Goal: Transaction & Acquisition: Download file/media

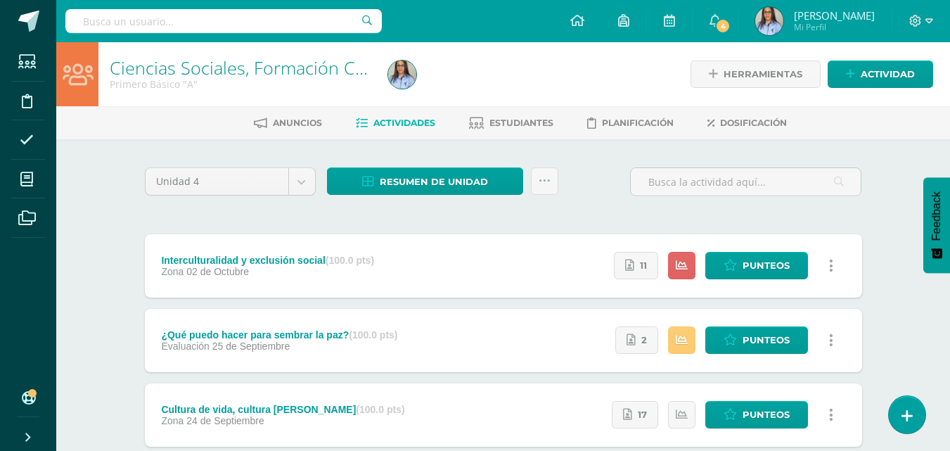
click at [529, 84] on div at bounding box center [524, 74] width 284 height 64
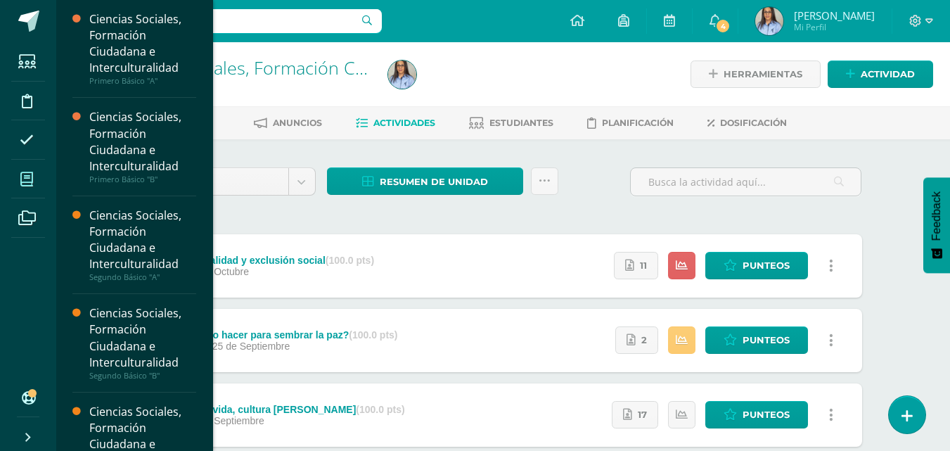
click at [35, 179] on span at bounding box center [27, 179] width 32 height 32
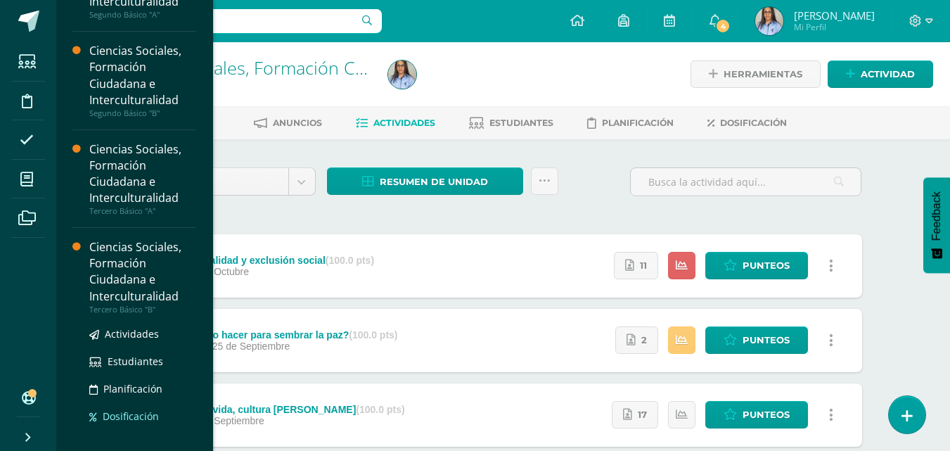
scroll to position [279, 0]
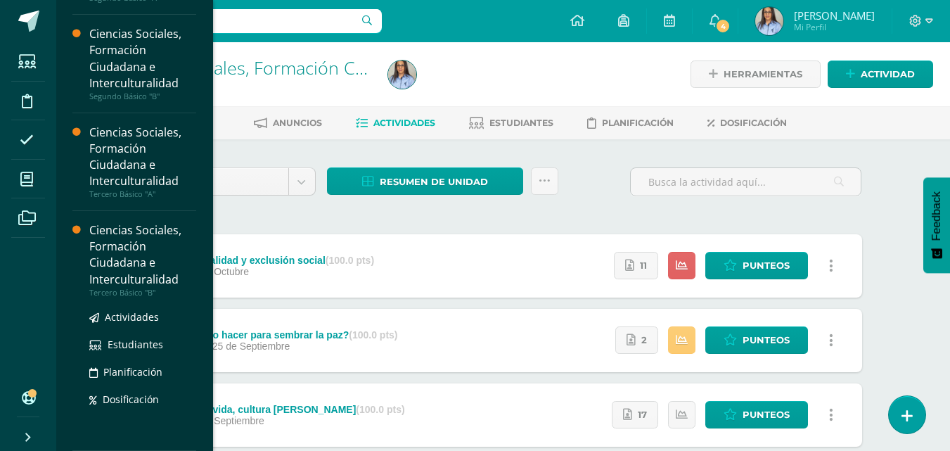
click at [129, 269] on div "Ciencias Sociales, Formación Ciudadana e Interculturalidad" at bounding box center [142, 254] width 107 height 65
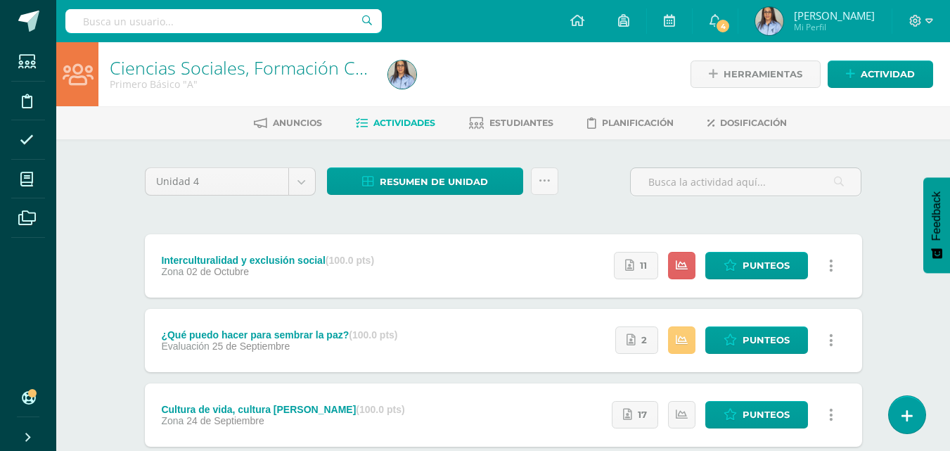
scroll to position [138, 0]
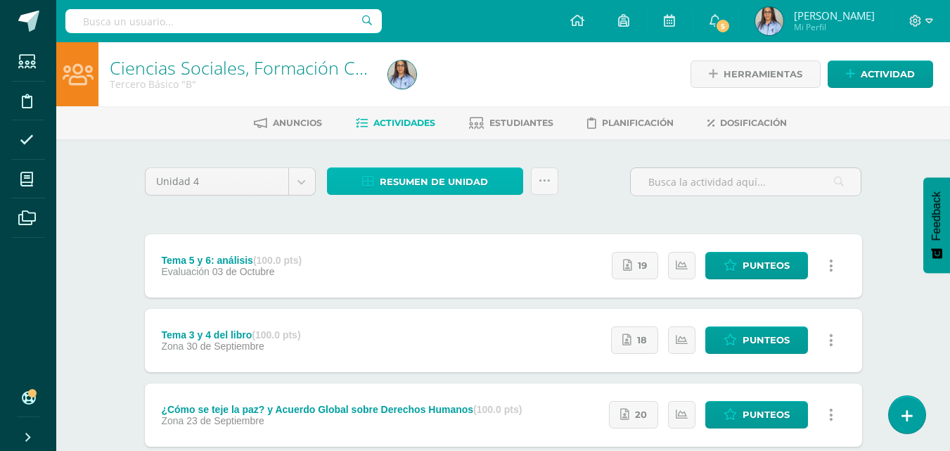
click at [438, 184] on span "Resumen de unidad" at bounding box center [434, 182] width 108 height 26
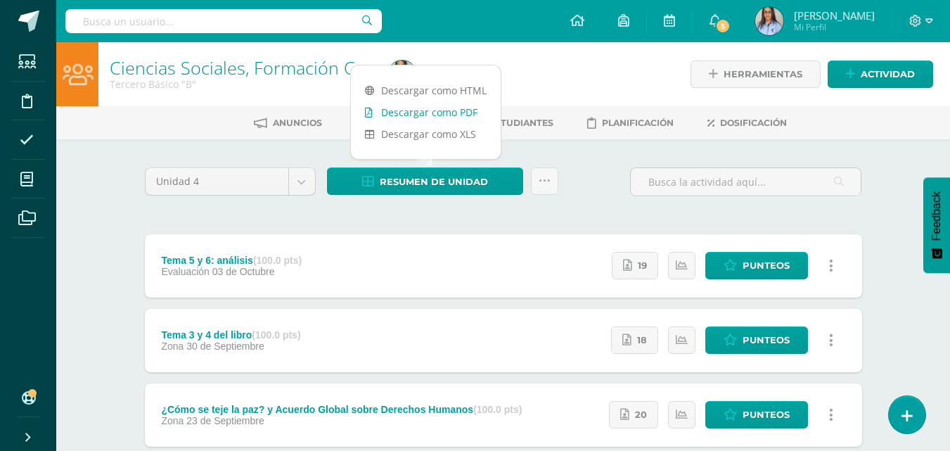
click at [422, 105] on link "Descargar como PDF" at bounding box center [426, 112] width 150 height 22
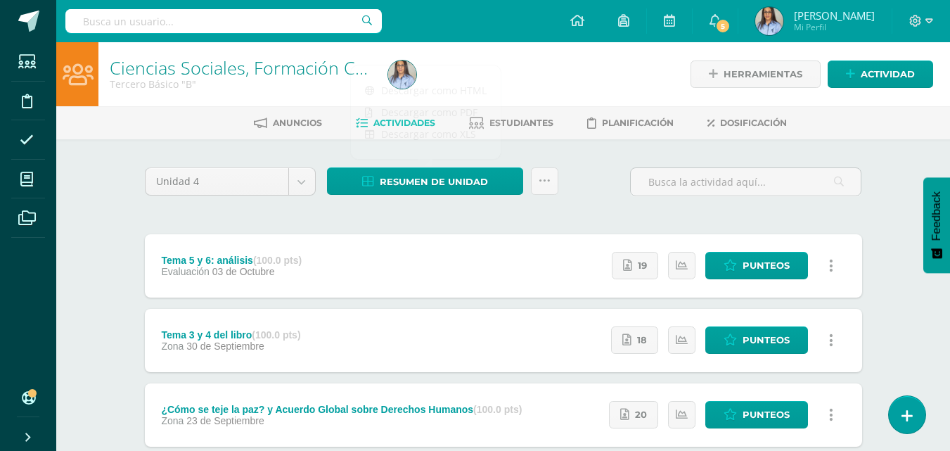
click at [545, 78] on div at bounding box center [524, 74] width 284 height 64
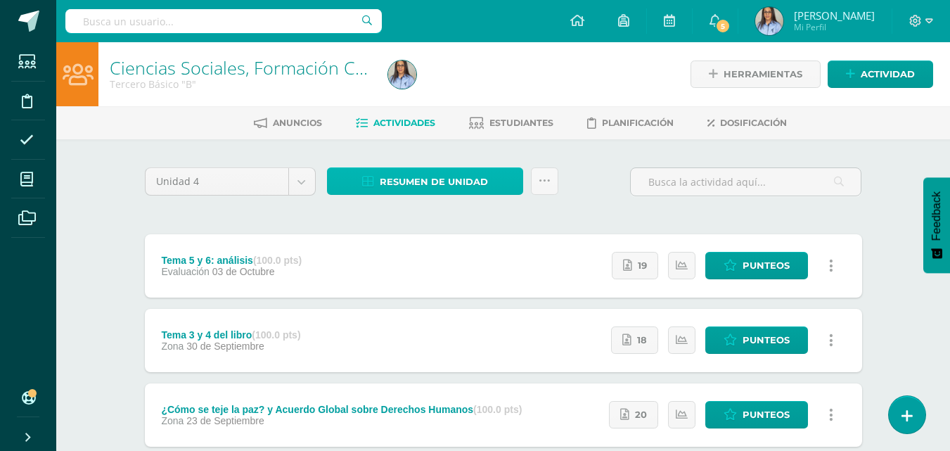
click at [424, 188] on span "Resumen de unidad" at bounding box center [434, 182] width 108 height 26
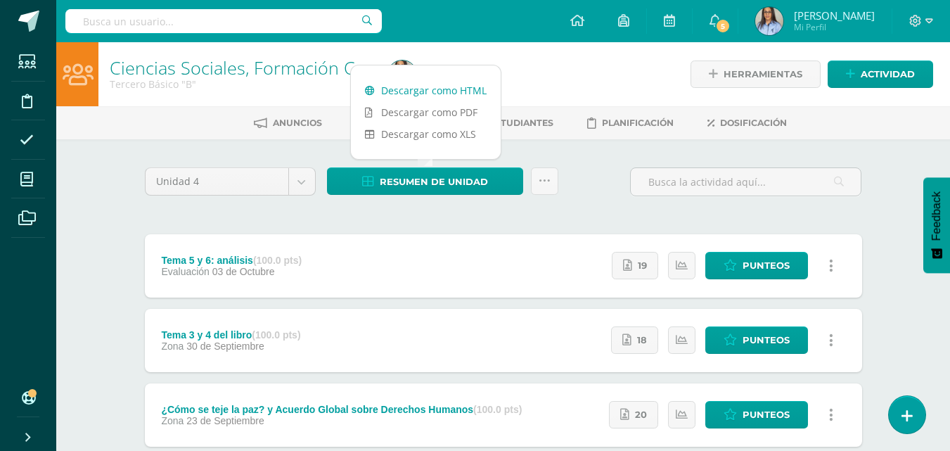
click at [428, 88] on link "Descargar como HTML" at bounding box center [426, 90] width 150 height 22
click at [427, 107] on link "Descargar como PDF" at bounding box center [426, 112] width 150 height 22
click at [441, 114] on link "Descargar como PDF" at bounding box center [426, 112] width 150 height 22
click at [421, 108] on link "Descargar como PDF" at bounding box center [426, 112] width 150 height 22
click at [578, 61] on div at bounding box center [524, 74] width 284 height 64
